Goal: Find specific page/section: Find specific page/section

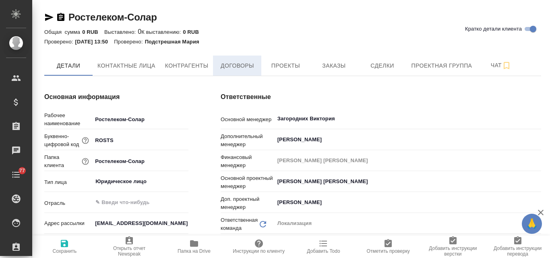
type textarea "x"
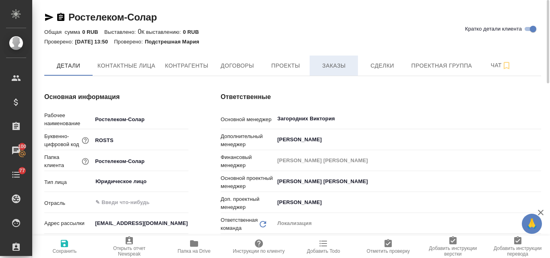
click at [323, 69] on span "Заказы" at bounding box center [334, 66] width 39 height 10
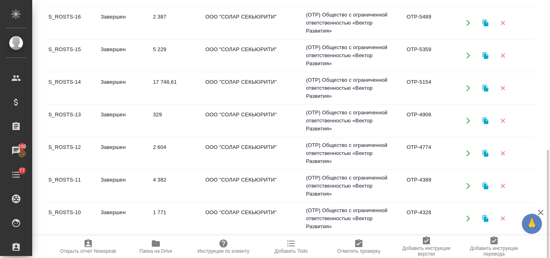
scroll to position [81, 0]
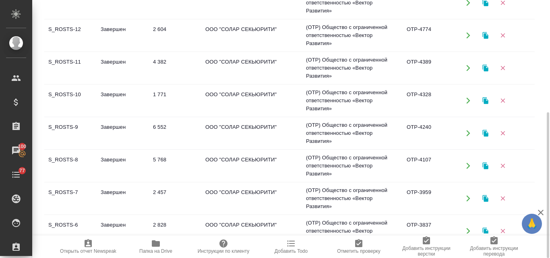
click at [116, 222] on td "Завершен" at bounding box center [123, 231] width 52 height 28
click at [115, 222] on td "Завершен" at bounding box center [123, 231] width 52 height 28
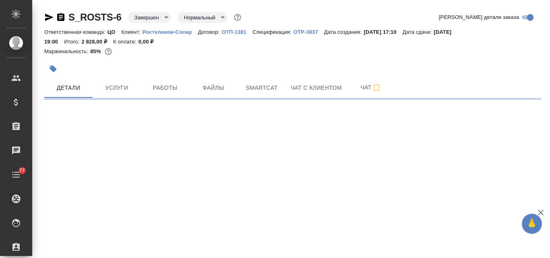
select select "RU"
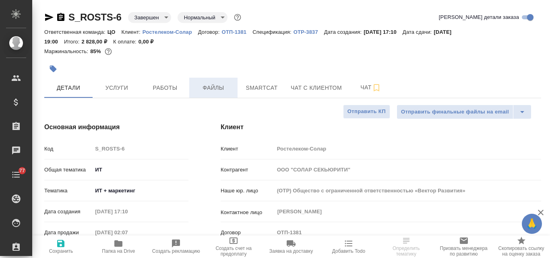
type textarea "x"
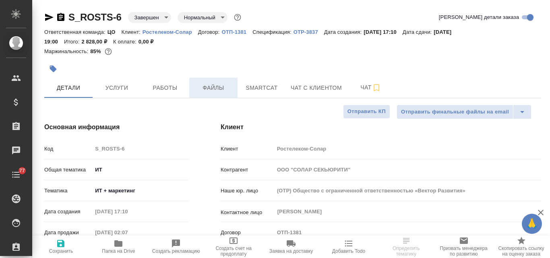
type textarea "x"
click at [217, 92] on span "Файлы" at bounding box center [213, 88] width 39 height 10
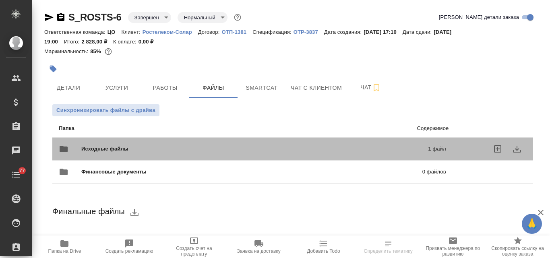
click at [142, 148] on span "Исходные файлы" at bounding box center [179, 149] width 197 height 8
